Goal: Transaction & Acquisition: Subscribe to service/newsletter

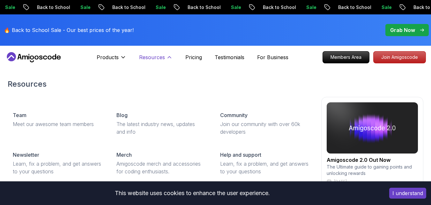
click at [147, 55] on p "Resources" at bounding box center [152, 57] width 26 height 8
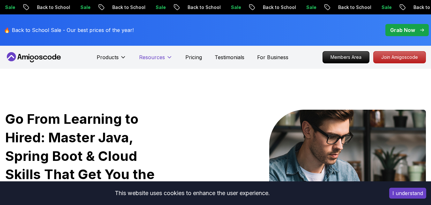
click at [147, 55] on p "Resources" at bounding box center [152, 57] width 26 height 8
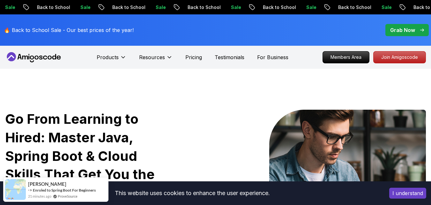
scroll to position [9, 0]
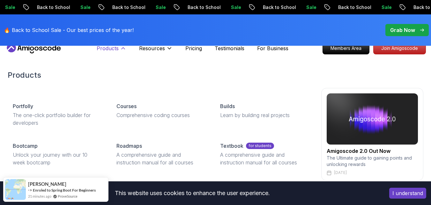
click at [121, 49] on icon at bounding box center [123, 48] width 6 height 6
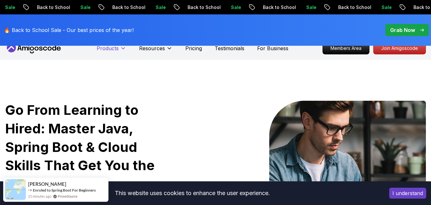
click at [121, 49] on icon at bounding box center [123, 48] width 6 height 6
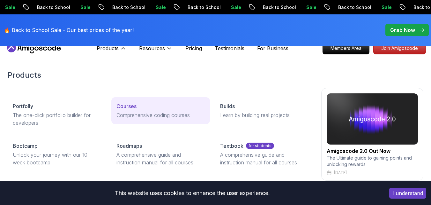
click at [124, 106] on p "Courses" at bounding box center [127, 106] width 20 height 8
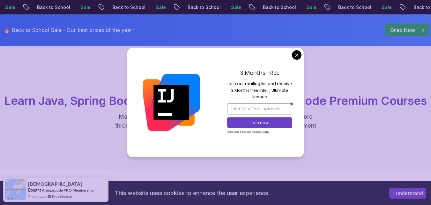
scroll to position [63, 0]
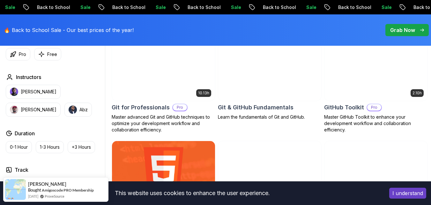
scroll to position [736, 0]
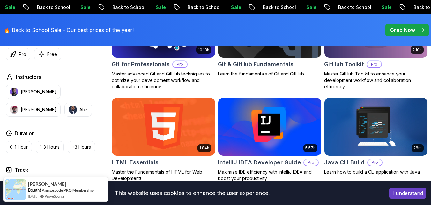
click at [407, 26] on p "Grab Now" at bounding box center [402, 30] width 25 height 8
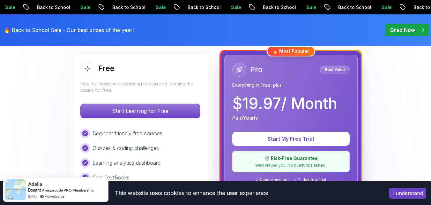
scroll to position [189, 0]
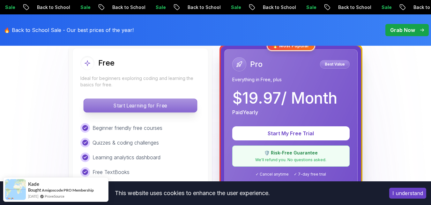
click at [157, 102] on p "Start Learning for Free" at bounding box center [140, 105] width 113 height 13
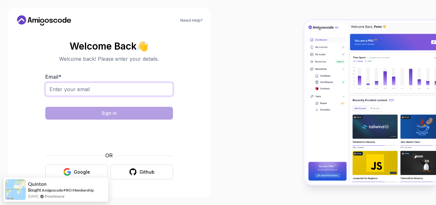
click at [94, 87] on input "Email *" at bounding box center [109, 88] width 128 height 13
click at [71, 87] on input "Email *" at bounding box center [109, 88] width 128 height 13
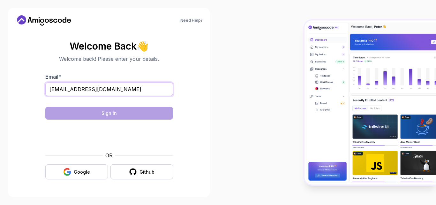
type input "[EMAIL_ADDRESS][DOMAIN_NAME]"
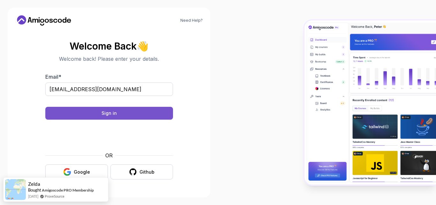
click at [97, 113] on button "Sign in" at bounding box center [109, 113] width 128 height 13
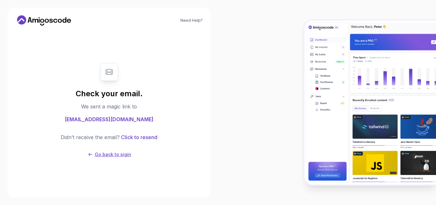
click at [112, 154] on p "Go back to sigin" at bounding box center [113, 154] width 36 height 6
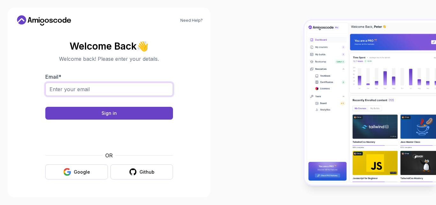
click at [89, 88] on input "Email *" at bounding box center [109, 88] width 128 height 13
type input "[EMAIL_ADDRESS][DOMAIN_NAME]"
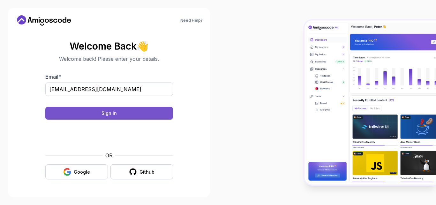
click at [90, 113] on button "Sign in" at bounding box center [109, 113] width 128 height 13
click at [104, 113] on div "Sign in" at bounding box center [109, 113] width 15 height 6
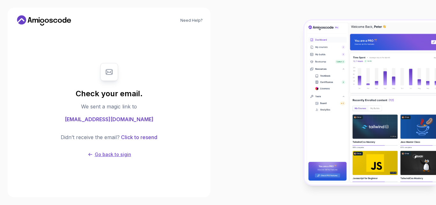
click at [103, 155] on p "Go back to sigin" at bounding box center [113, 154] width 36 height 6
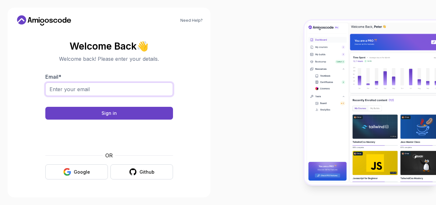
click at [82, 88] on input "Email *" at bounding box center [109, 88] width 128 height 13
type input "[EMAIL_ADDRESS][DOMAIN_NAME]"
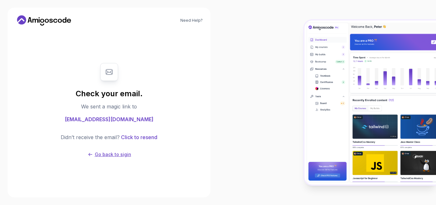
click at [108, 154] on p "Go back to sigin" at bounding box center [113, 154] width 36 height 6
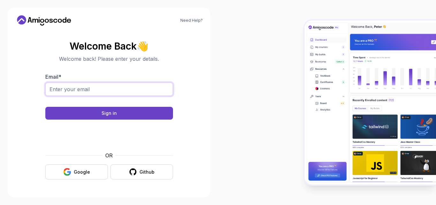
click at [92, 90] on input "Email *" at bounding box center [109, 88] width 128 height 13
type input "[EMAIL_ADDRESS][DOMAIN_NAME]"
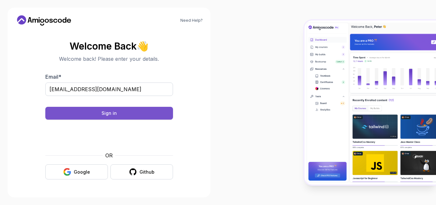
click at [101, 113] on button "Sign in" at bounding box center [109, 113] width 128 height 13
click at [111, 112] on div "Sign in" at bounding box center [109, 113] width 15 height 6
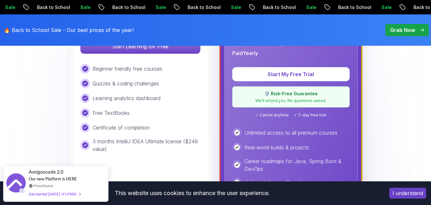
scroll to position [227, 0]
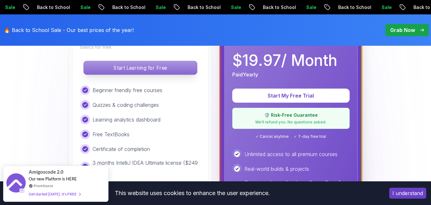
click at [144, 68] on p "Start Learning for Free" at bounding box center [140, 67] width 113 height 13
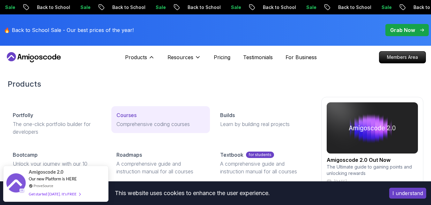
click at [127, 113] on p "Courses" at bounding box center [127, 115] width 20 height 8
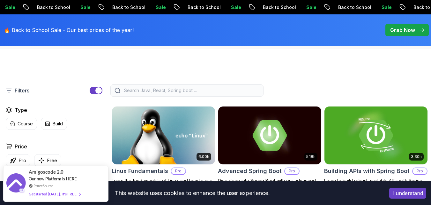
scroll to position [162, 0]
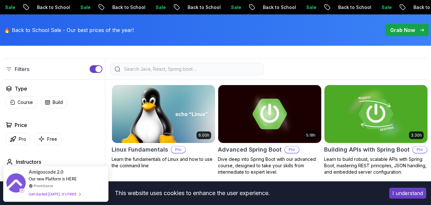
click at [178, 72] on input "search" at bounding box center [191, 69] width 137 height 6
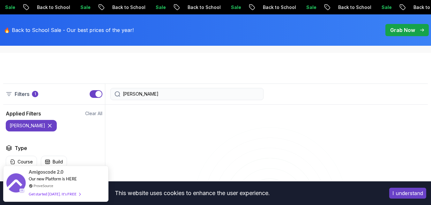
scroll to position [134, 0]
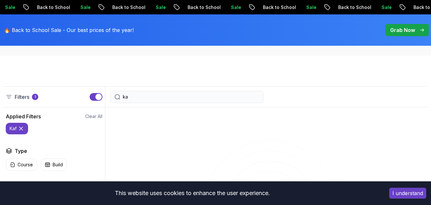
type input "k"
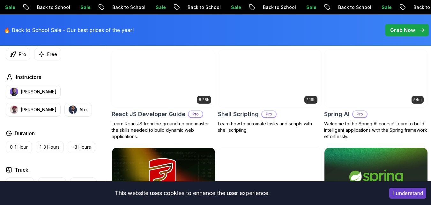
scroll to position [1464, 0]
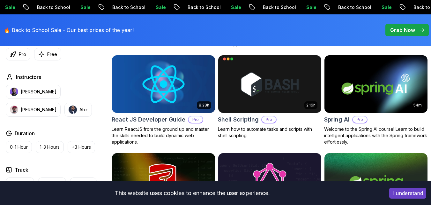
click at [371, 96] on img at bounding box center [376, 84] width 108 height 61
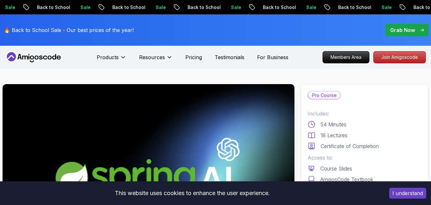
click at [405, 27] on p "Grab Now" at bounding box center [402, 30] width 25 height 8
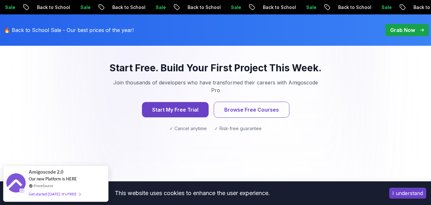
scroll to position [912, 0]
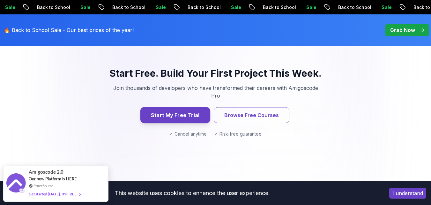
click at [173, 107] on button "Start My Free Trial" at bounding box center [175, 115] width 70 height 16
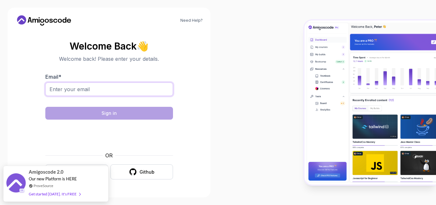
click at [103, 89] on input "Email *" at bounding box center [109, 88] width 128 height 13
type input "[EMAIL_ADDRESS][DOMAIN_NAME]"
